Goal: Task Accomplishment & Management: Use online tool/utility

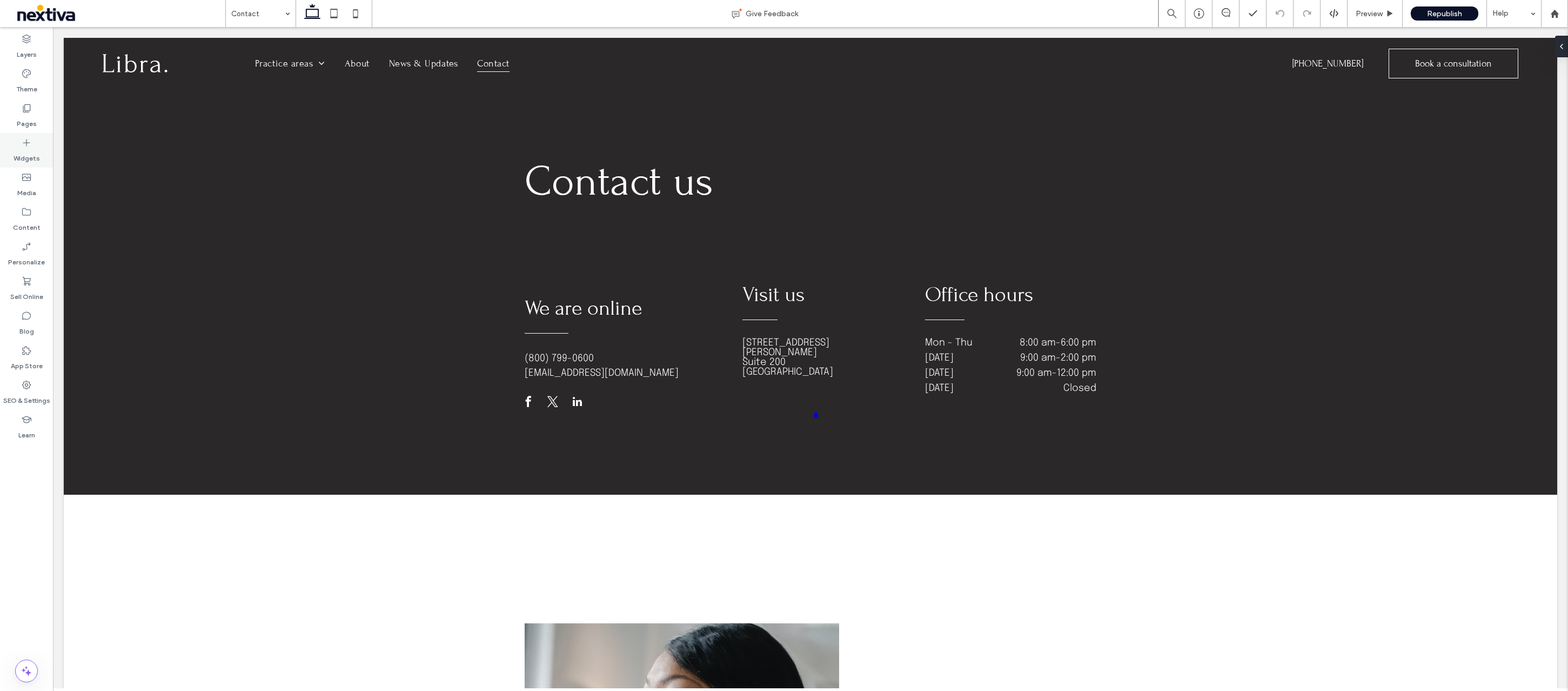
click at [31, 148] on label "Widgets" at bounding box center [26, 155] width 26 height 15
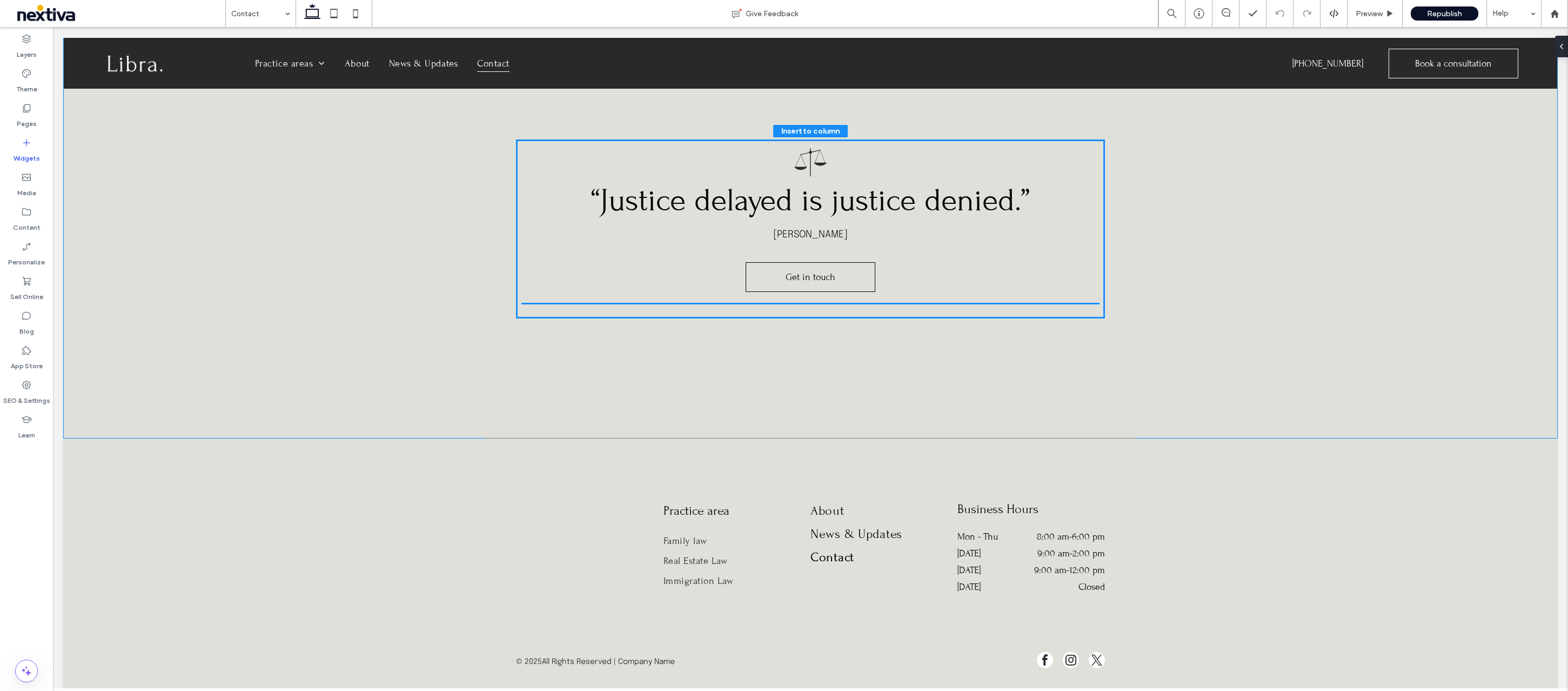
scroll to position [1119, 0]
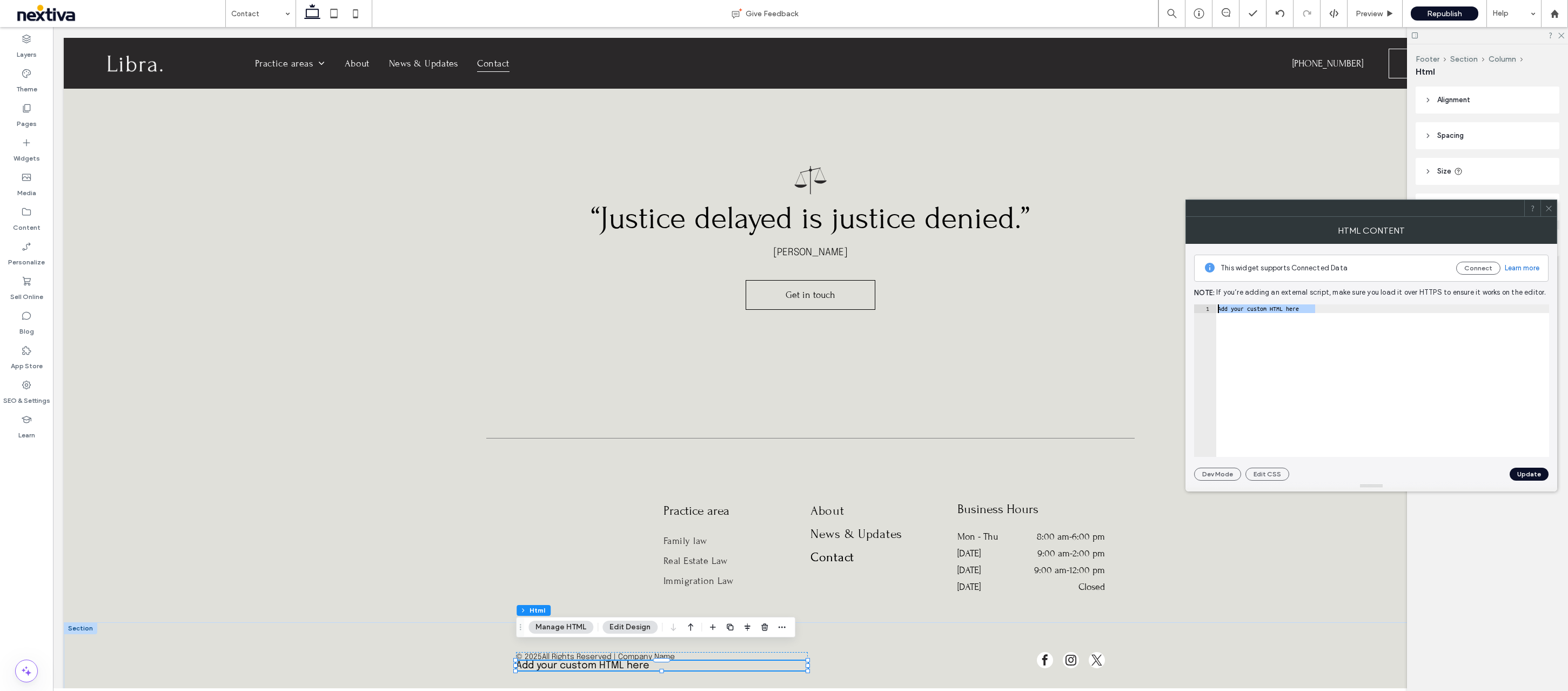
drag, startPoint x: 1321, startPoint y: 306, endPoint x: 1219, endPoint y: 309, distance: 102.0
click at [1219, 309] on div "Add your custom HTML here" at bounding box center [1383, 389] width 333 height 170
paste textarea "**********"
type textarea "**********"
click at [1519, 476] on button "Update" at bounding box center [1529, 474] width 39 height 13
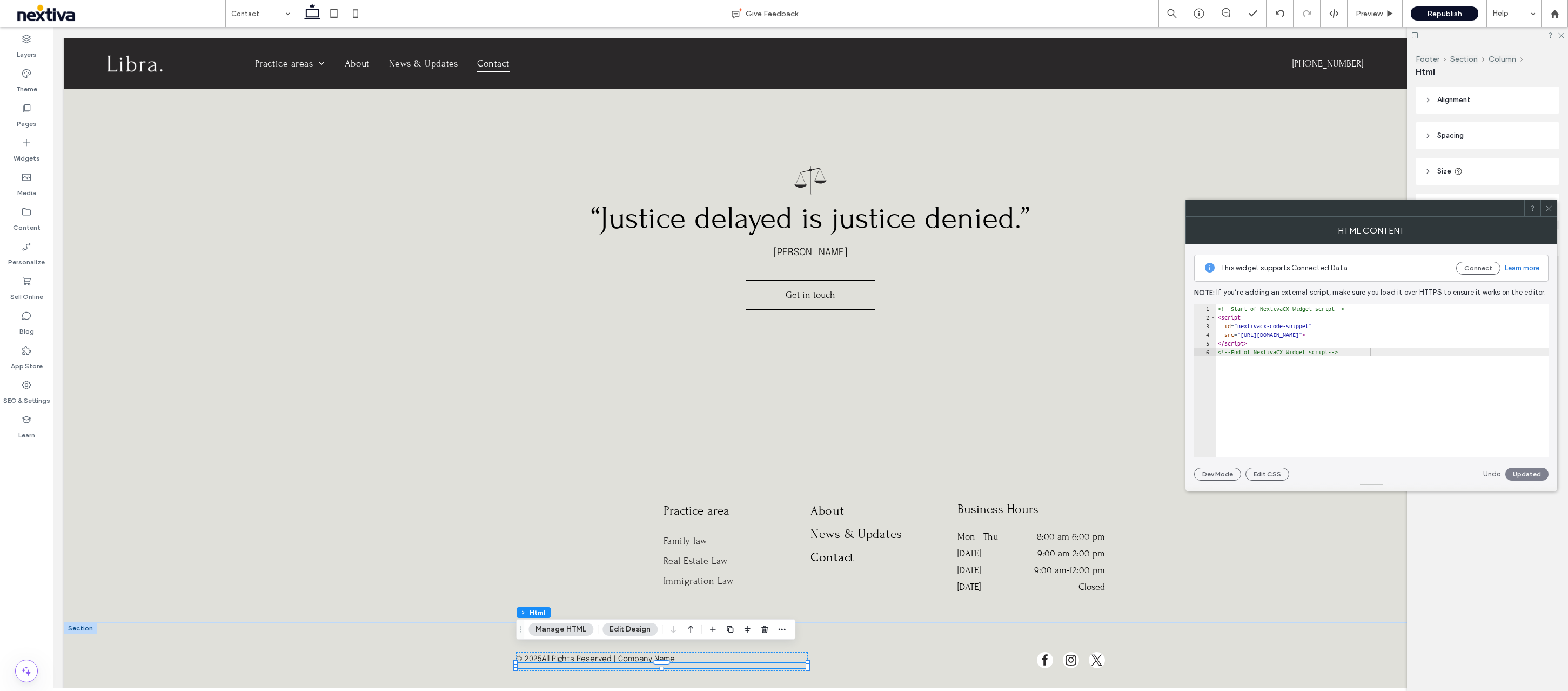
click at [1525, 473] on div "Undo Updated" at bounding box center [1516, 474] width 65 height 13
click at [1519, 475] on div "Undo Updated" at bounding box center [1516, 474] width 65 height 13
click at [1548, 205] on icon at bounding box center [1549, 208] width 8 height 8
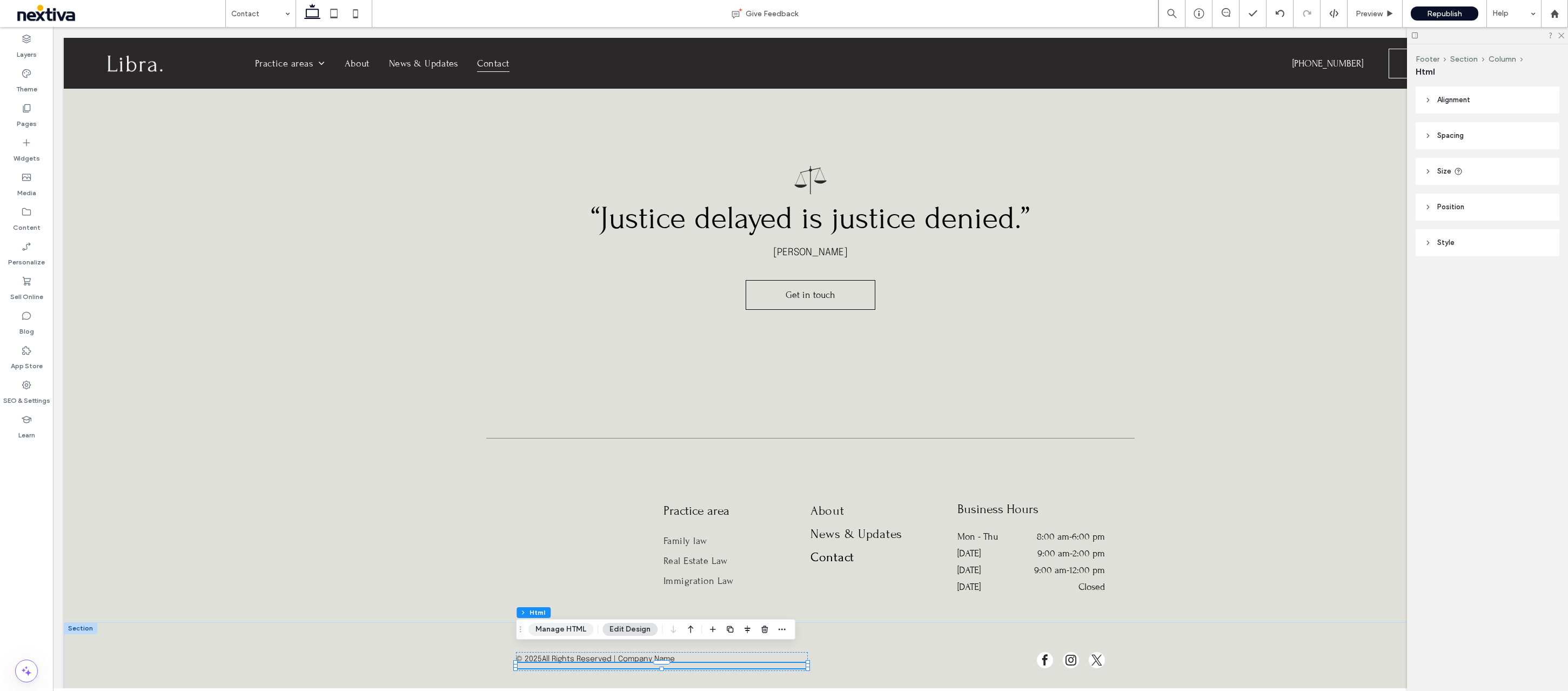
click at [578, 626] on button "Manage HTML" at bounding box center [561, 629] width 65 height 13
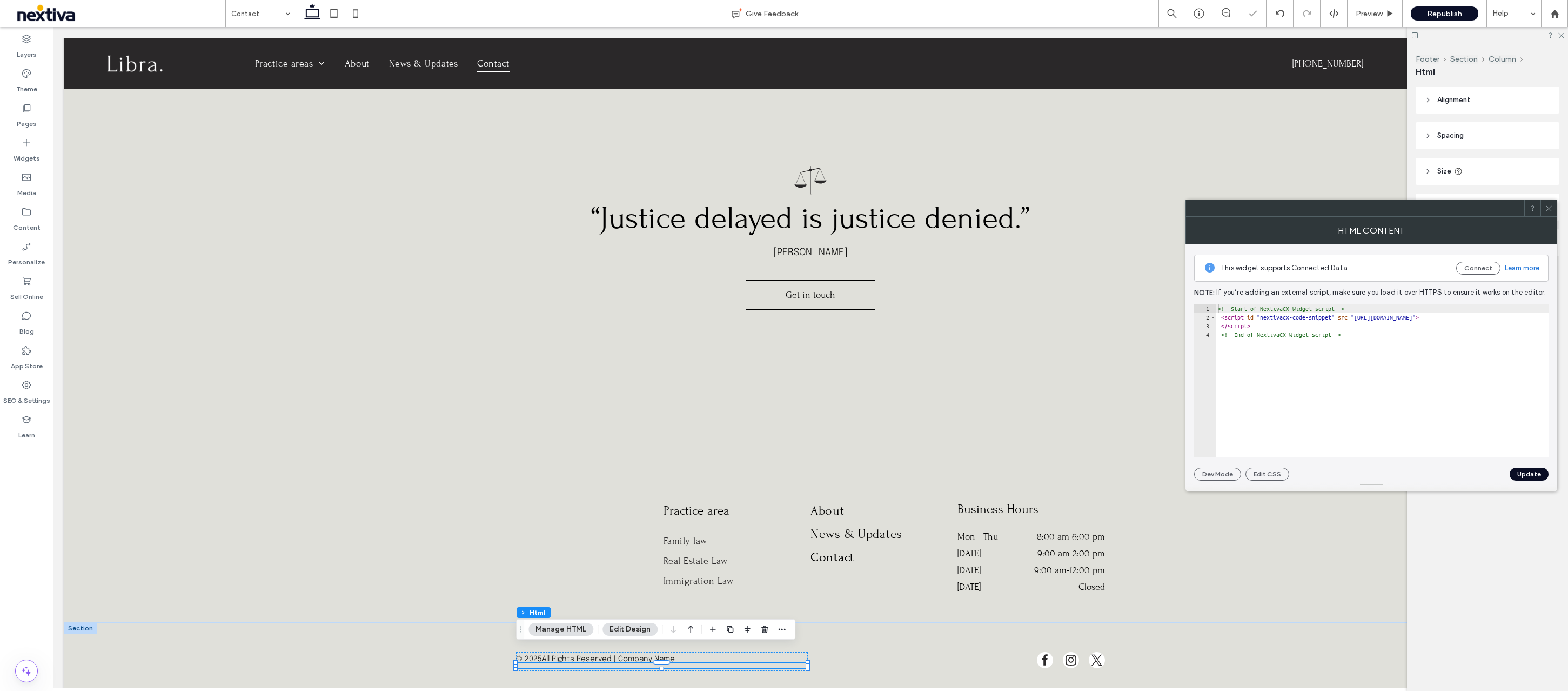
click at [1532, 473] on button "Update" at bounding box center [1529, 474] width 39 height 13
click at [1549, 205] on icon at bounding box center [1549, 208] width 8 height 8
